Goal: Navigation & Orientation: Find specific page/section

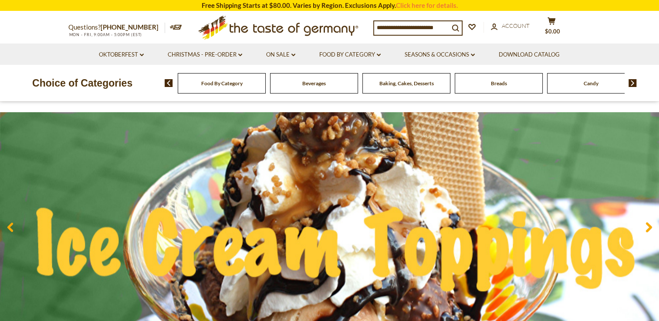
click at [266, 87] on div "Breads" at bounding box center [222, 83] width 88 height 20
click at [500, 84] on span "Breads" at bounding box center [499, 83] width 16 height 7
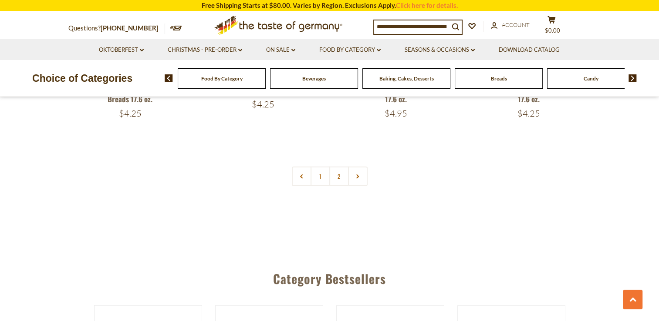
scroll to position [2133, 0]
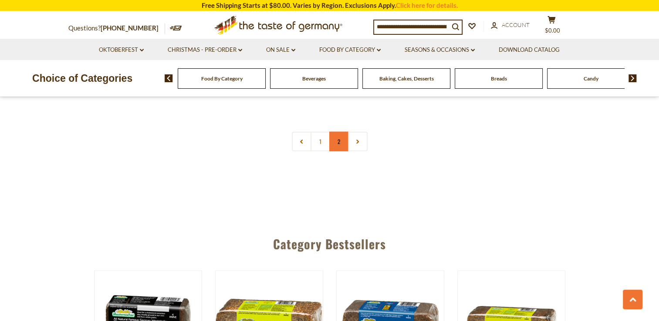
click at [341, 146] on link "2" at bounding box center [339, 142] width 20 height 20
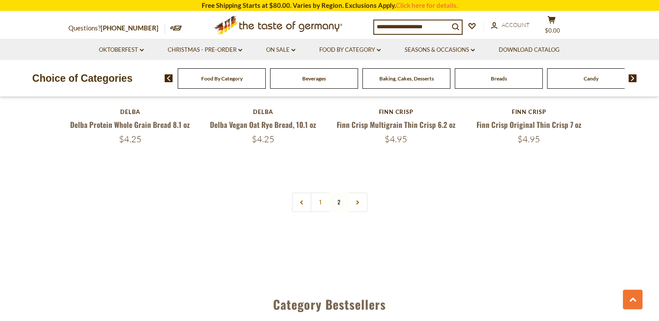
scroll to position [1237, 0]
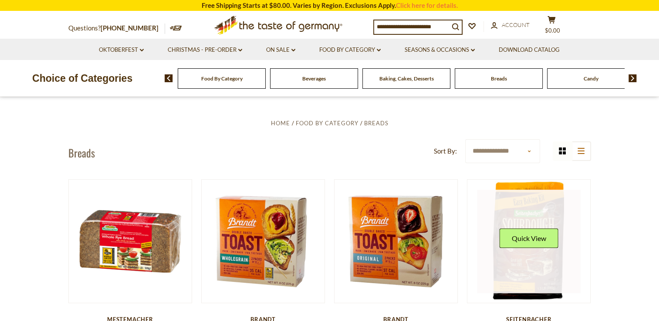
scroll to position [192, 0]
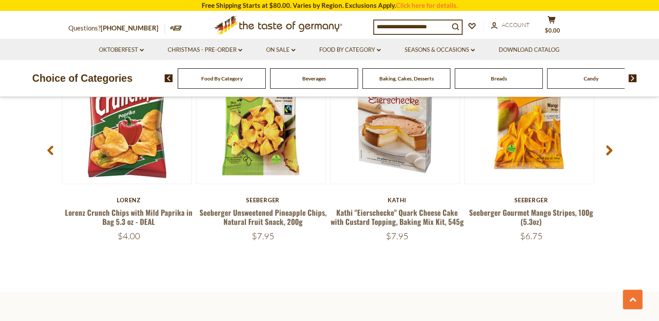
scroll to position [676, 0]
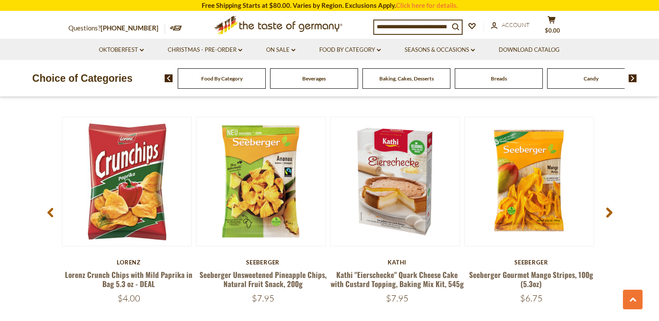
click at [266, 82] on div "Breads" at bounding box center [222, 78] width 88 height 20
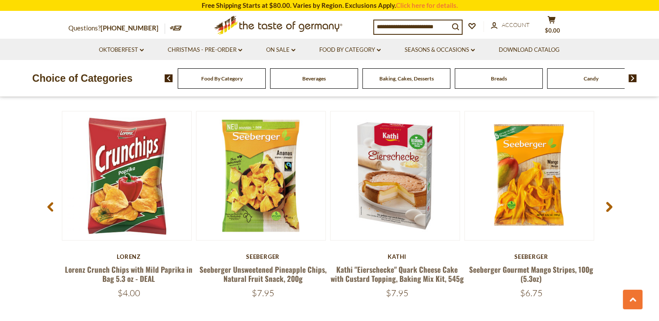
scroll to position [693, 0]
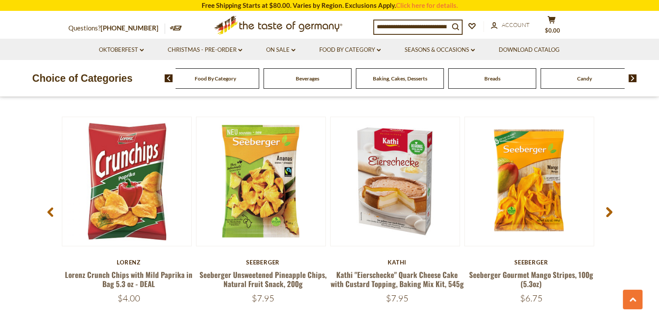
click at [490, 75] on span "Breads" at bounding box center [492, 78] width 16 height 7
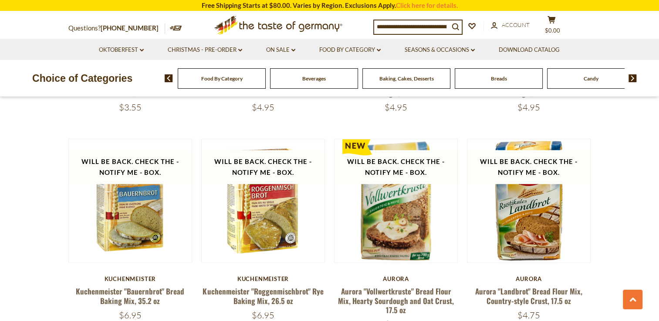
scroll to position [653, 0]
